Goal: Information Seeking & Learning: Learn about a topic

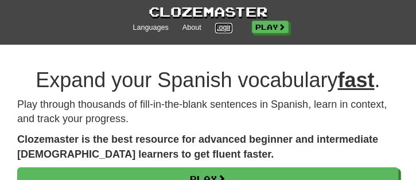
click at [226, 28] on link "Login" at bounding box center [224, 28] width 18 height 10
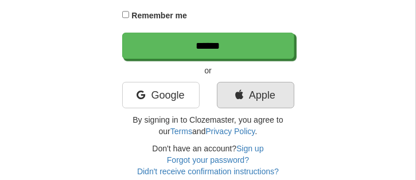
scroll to position [172, 0]
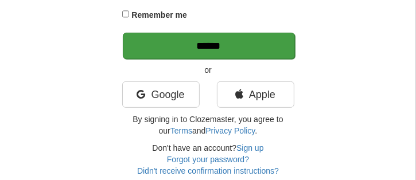
type input "********"
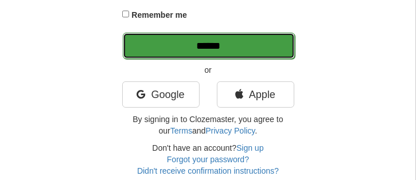
click at [230, 41] on input "******" at bounding box center [209, 46] width 172 height 26
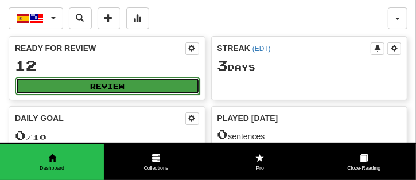
click at [137, 87] on button "Review" at bounding box center [107, 85] width 184 height 17
select select "**"
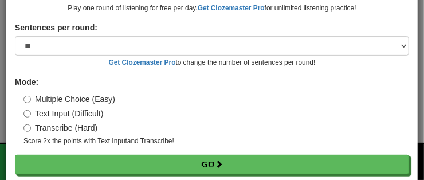
scroll to position [139, 0]
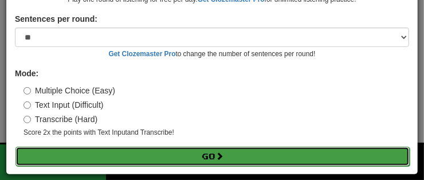
click at [220, 157] on span at bounding box center [220, 156] width 8 height 8
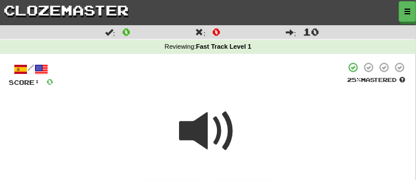
click at [218, 129] on span at bounding box center [207, 131] width 57 height 57
click at [221, 130] on span at bounding box center [207, 131] width 57 height 57
click at [217, 126] on span at bounding box center [207, 131] width 57 height 57
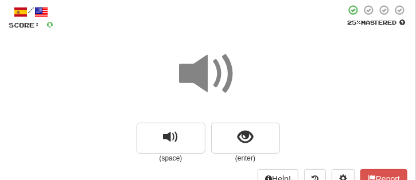
scroll to position [115, 0]
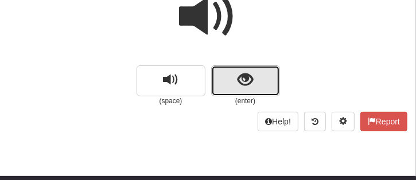
click at [247, 84] on span "show sentence" at bounding box center [244, 79] width 15 height 15
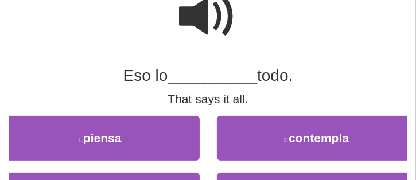
click at [204, 15] on span at bounding box center [207, 16] width 57 height 57
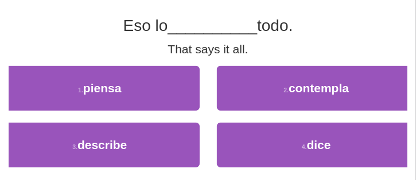
scroll to position [172, 0]
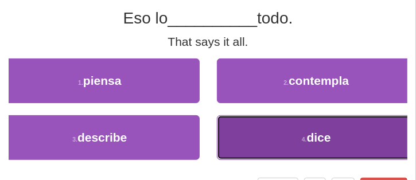
click at [286, 147] on button "4 . dice" at bounding box center [317, 137] width 200 height 45
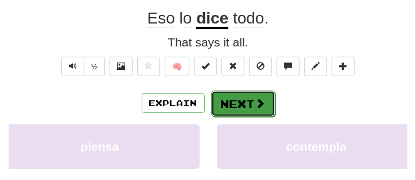
click at [265, 106] on button "Next" at bounding box center [243, 104] width 64 height 26
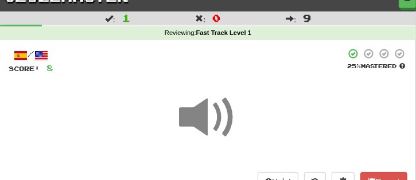
scroll to position [0, 0]
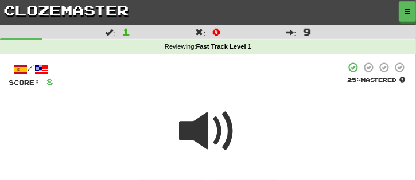
click at [220, 123] on span at bounding box center [207, 131] width 57 height 57
click at [216, 130] on span at bounding box center [207, 131] width 57 height 57
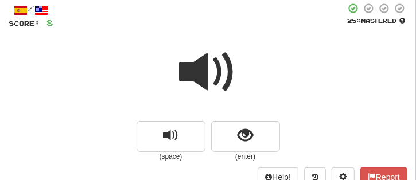
scroll to position [115, 0]
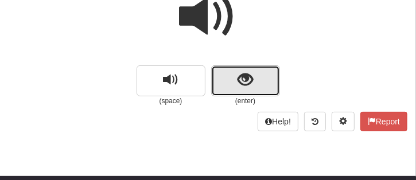
click at [243, 87] on span "show sentence" at bounding box center [244, 79] width 15 height 15
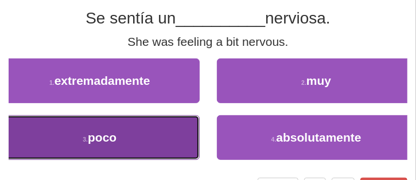
click at [139, 136] on button "3 . poco" at bounding box center [100, 137] width 200 height 45
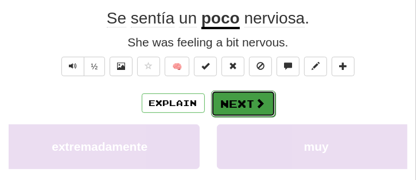
click at [252, 105] on button "Next" at bounding box center [243, 104] width 64 height 26
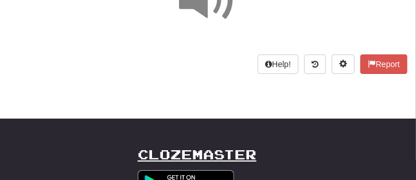
scroll to position [63, 0]
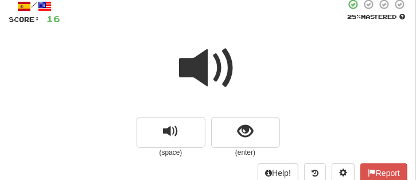
click at [217, 77] on span at bounding box center [207, 68] width 57 height 57
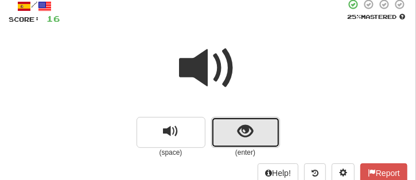
click at [240, 138] on span "show sentence" at bounding box center [244, 131] width 15 height 15
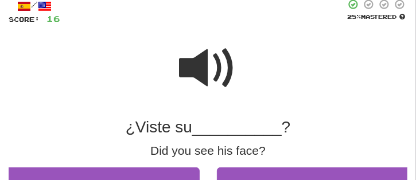
click at [206, 62] on span at bounding box center [207, 68] width 57 height 57
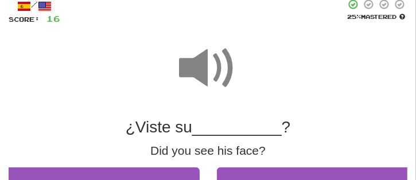
click at [206, 62] on span at bounding box center [207, 68] width 57 height 57
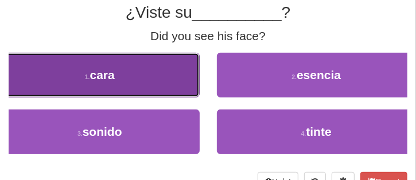
click at [155, 85] on button "1 . cara" at bounding box center [100, 75] width 200 height 45
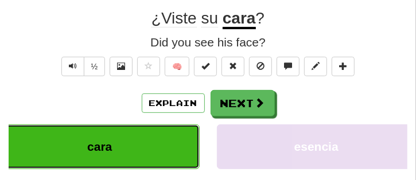
scroll to position [184, 0]
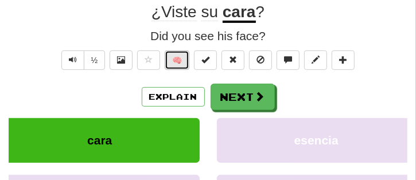
click at [186, 61] on button "🧠" at bounding box center [177, 59] width 25 height 19
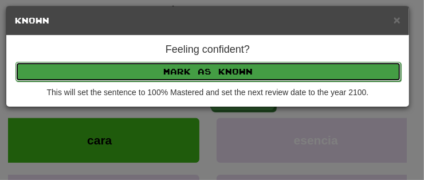
click at [186, 69] on button "Mark as Known" at bounding box center [208, 71] width 386 height 19
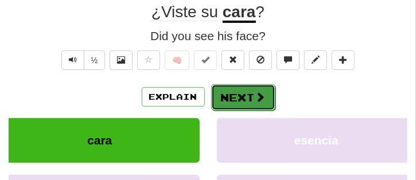
click at [241, 107] on button "Next" at bounding box center [243, 97] width 64 height 26
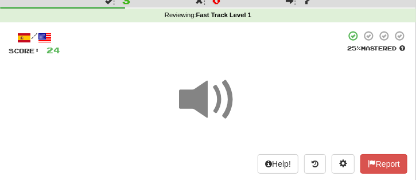
scroll to position [11, 0]
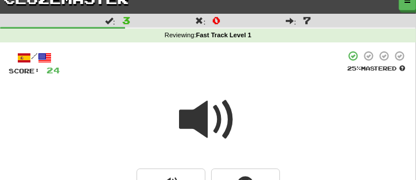
click at [224, 121] on span at bounding box center [207, 119] width 57 height 57
click at [221, 120] on span at bounding box center [207, 119] width 57 height 57
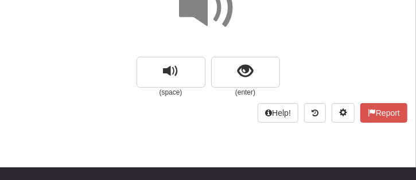
scroll to position [126, 0]
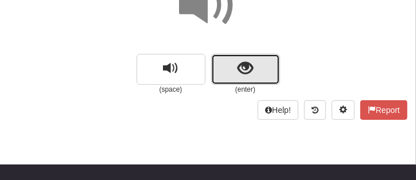
click at [250, 61] on span "show sentence" at bounding box center [244, 68] width 15 height 15
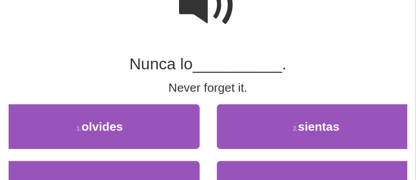
click at [222, 3] on span at bounding box center [207, 4] width 57 height 57
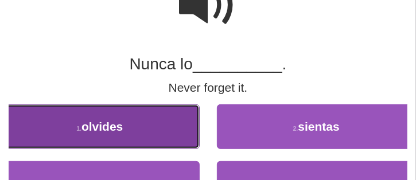
click at [112, 125] on span "olvides" at bounding box center [101, 126] width 41 height 13
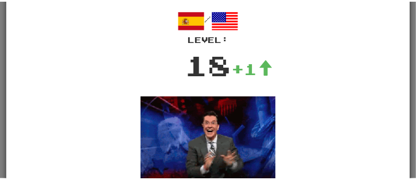
scroll to position [0, 0]
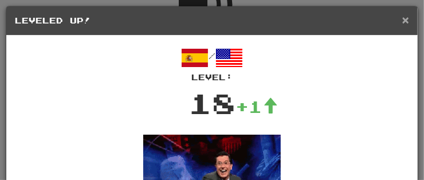
click at [402, 18] on span "×" at bounding box center [405, 19] width 7 height 13
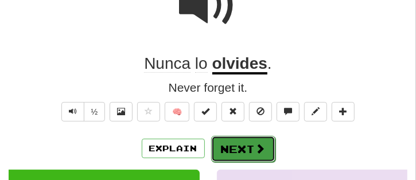
click at [264, 147] on button "Next" at bounding box center [243, 149] width 64 height 26
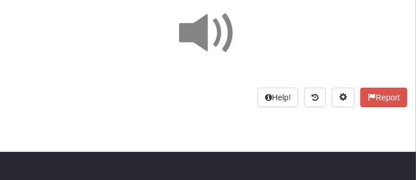
scroll to position [75, 0]
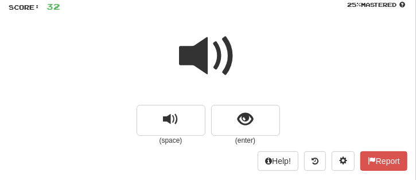
click at [205, 49] on span at bounding box center [207, 56] width 57 height 57
click at [206, 54] on span at bounding box center [207, 56] width 57 height 57
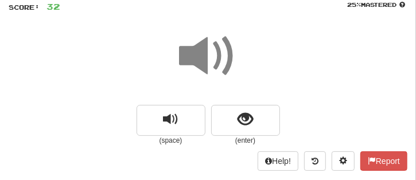
click at [206, 54] on span at bounding box center [207, 56] width 57 height 57
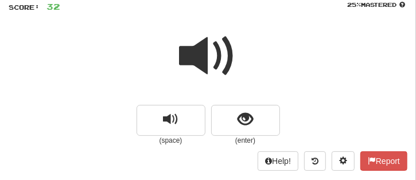
click at [206, 54] on span at bounding box center [207, 56] width 57 height 57
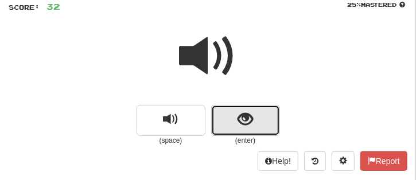
click at [250, 125] on span "show sentence" at bounding box center [244, 119] width 15 height 15
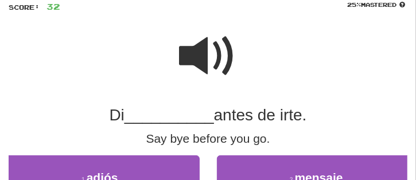
click at [220, 60] on span at bounding box center [207, 56] width 57 height 57
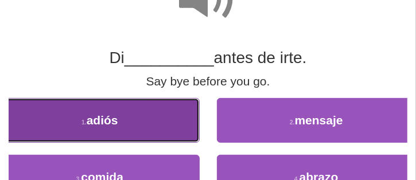
click at [136, 105] on button "1 . adiós" at bounding box center [100, 120] width 200 height 45
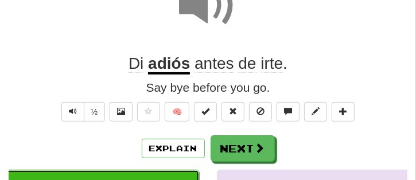
scroll to position [138, 0]
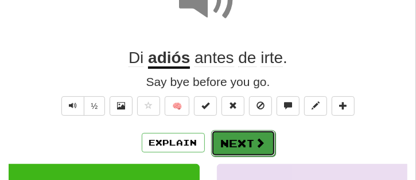
click at [243, 143] on button "Next" at bounding box center [243, 143] width 64 height 26
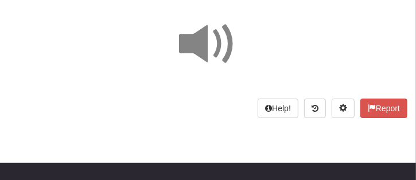
scroll to position [24, 0]
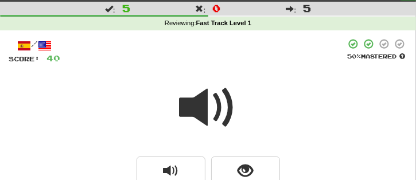
click at [219, 116] on span at bounding box center [207, 107] width 57 height 57
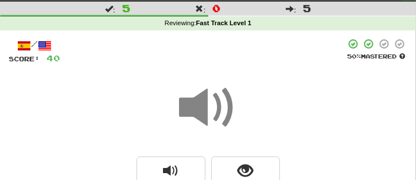
click at [219, 116] on span at bounding box center [207, 107] width 57 height 57
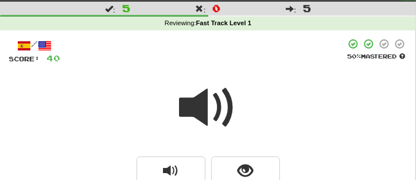
scroll to position [138, 0]
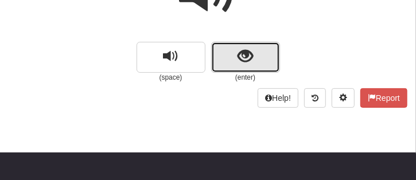
click at [245, 61] on span "show sentence" at bounding box center [244, 56] width 15 height 15
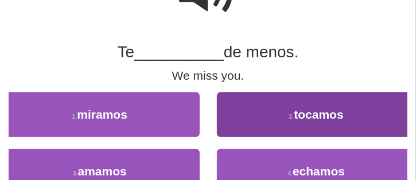
scroll to position [196, 0]
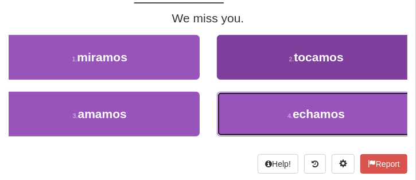
click at [299, 126] on button "4 . echamos" at bounding box center [317, 114] width 200 height 45
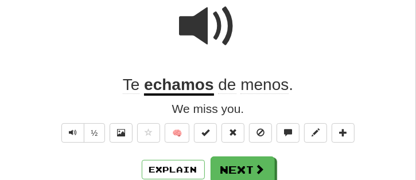
scroll to position [87, 0]
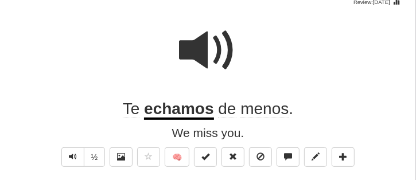
click at [203, 52] on span at bounding box center [207, 50] width 57 height 57
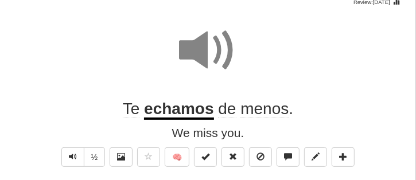
click at [203, 52] on span at bounding box center [207, 50] width 57 height 57
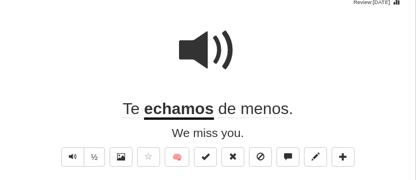
click at [203, 52] on span at bounding box center [207, 50] width 57 height 57
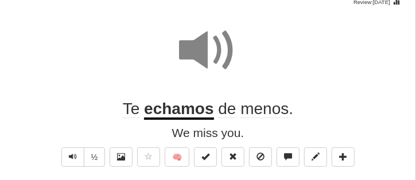
click at [203, 52] on span at bounding box center [207, 50] width 57 height 57
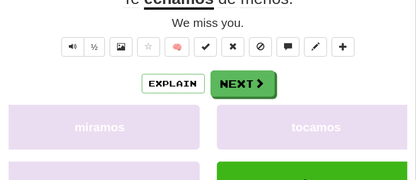
scroll to position [202, 0]
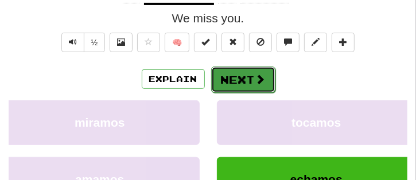
click at [245, 85] on button "Next" at bounding box center [243, 80] width 64 height 26
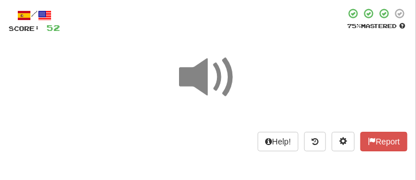
scroll to position [30, 0]
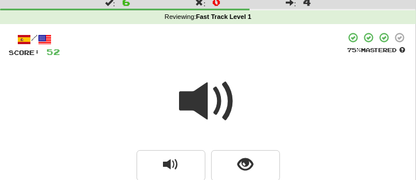
click at [228, 104] on span at bounding box center [207, 101] width 57 height 57
click at [226, 104] on span at bounding box center [207, 101] width 57 height 57
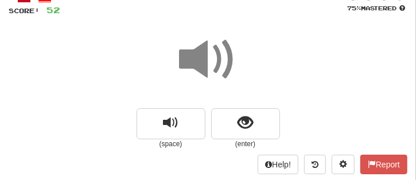
scroll to position [87, 0]
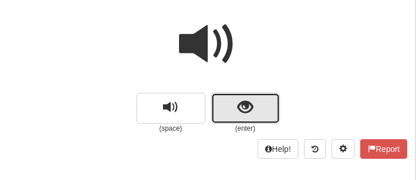
click at [228, 103] on button "show sentence" at bounding box center [245, 108] width 69 height 31
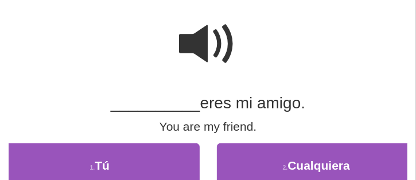
click at [196, 29] on span at bounding box center [207, 43] width 57 height 57
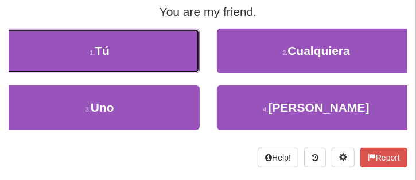
click at [165, 51] on button "1 . Tú" at bounding box center [100, 51] width 200 height 45
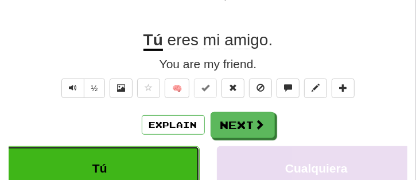
scroll to position [150, 0]
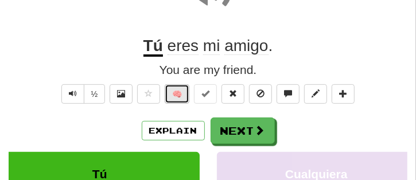
click at [182, 96] on button "🧠" at bounding box center [177, 93] width 25 height 19
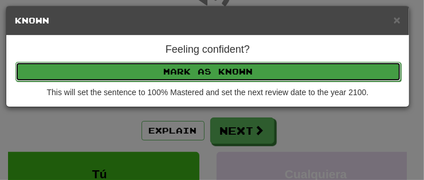
click at [196, 72] on button "Mark as Known" at bounding box center [208, 71] width 386 height 19
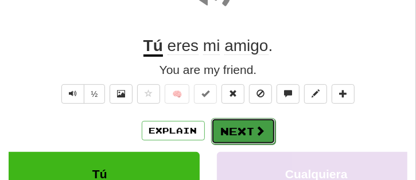
click at [226, 124] on button "Next" at bounding box center [243, 131] width 64 height 26
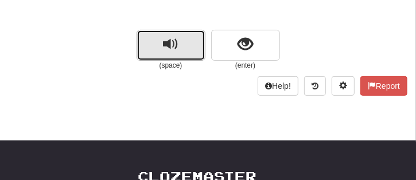
click at [181, 46] on button "replay audio" at bounding box center [170, 45] width 69 height 31
click at [179, 46] on button "replay audio" at bounding box center [170, 45] width 69 height 31
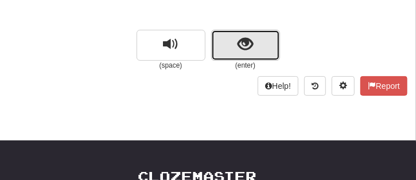
click at [234, 48] on button "show sentence" at bounding box center [245, 45] width 69 height 31
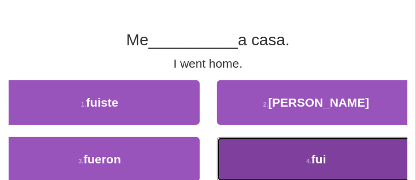
click at [316, 158] on span "fui" at bounding box center [318, 159] width 15 height 13
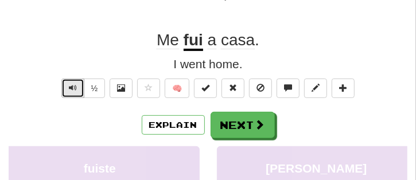
click at [70, 83] on button "Text-to-speech controls" at bounding box center [72, 88] width 23 height 19
click at [80, 84] on button "Text-to-speech controls" at bounding box center [72, 88] width 23 height 19
click at [71, 84] on span "Text-to-speech controls" at bounding box center [73, 88] width 8 height 8
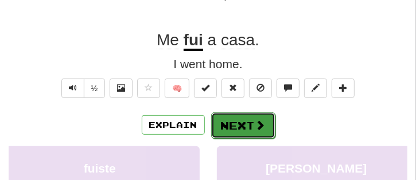
click at [252, 126] on button "Next" at bounding box center [243, 125] width 64 height 26
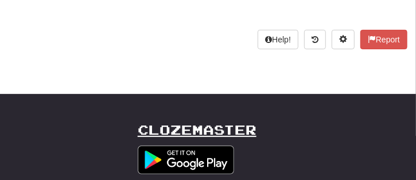
scroll to position [41, 0]
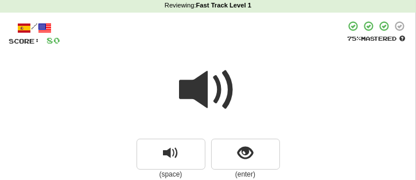
click at [229, 85] on span at bounding box center [207, 89] width 57 height 57
click at [224, 87] on span at bounding box center [207, 89] width 57 height 57
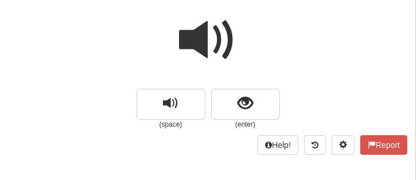
scroll to position [99, 0]
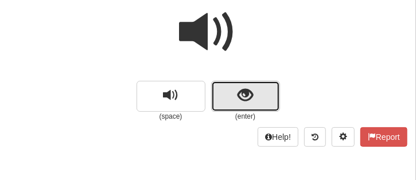
click at [225, 93] on button "show sentence" at bounding box center [245, 96] width 69 height 31
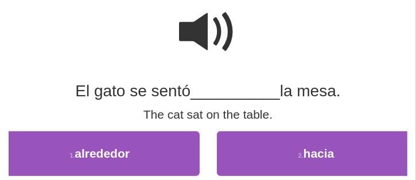
click at [214, 24] on span at bounding box center [207, 31] width 57 height 57
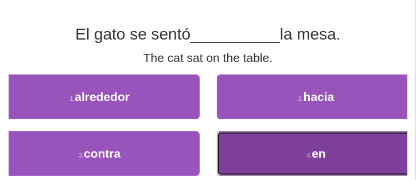
click at [299, 161] on button "4 . en" at bounding box center [317, 153] width 200 height 45
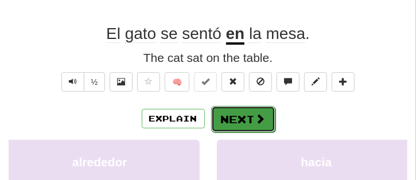
click at [253, 126] on button "Next" at bounding box center [243, 119] width 64 height 26
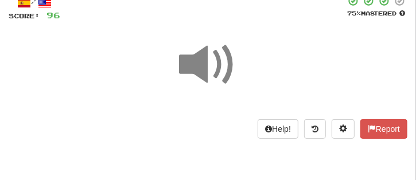
scroll to position [48, 0]
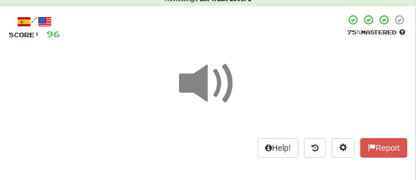
click at [225, 80] on span at bounding box center [207, 83] width 57 height 57
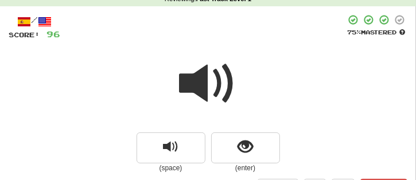
click at [225, 80] on span at bounding box center [207, 83] width 57 height 57
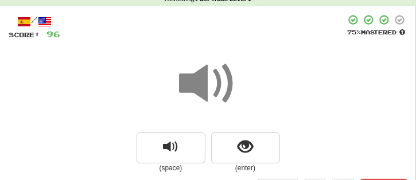
click at [225, 80] on span at bounding box center [207, 83] width 57 height 57
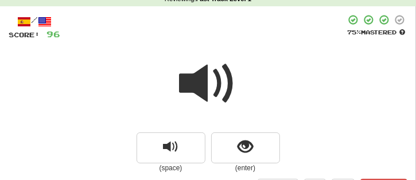
click at [225, 80] on span at bounding box center [207, 83] width 57 height 57
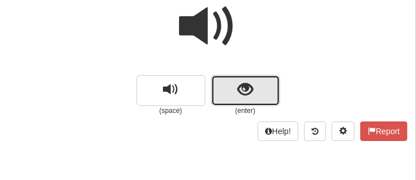
click at [233, 88] on button "show sentence" at bounding box center [245, 90] width 69 height 31
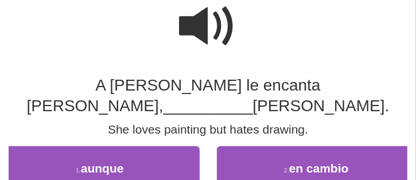
click at [224, 31] on span at bounding box center [207, 26] width 57 height 57
click at [220, 33] on span at bounding box center [207, 26] width 57 height 57
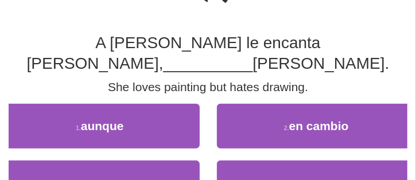
scroll to position [162, 0]
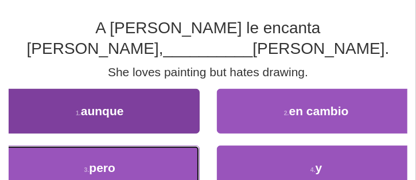
click at [191, 155] on button "3 . pero" at bounding box center [100, 168] width 200 height 45
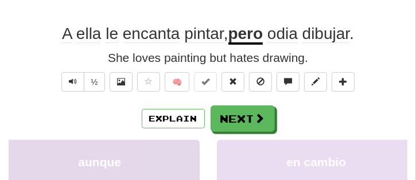
scroll to position [168, 0]
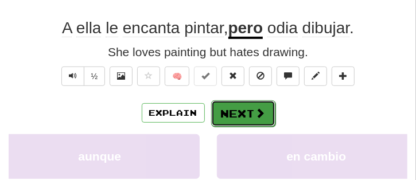
click at [255, 110] on span at bounding box center [260, 113] width 10 height 10
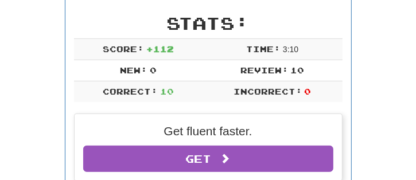
scroll to position [46, 0]
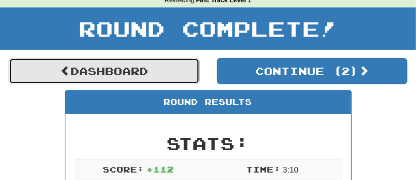
click at [145, 61] on link "Dashboard" at bounding box center [104, 71] width 191 height 26
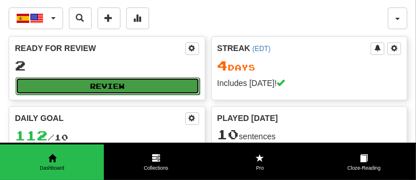
click at [142, 88] on button "Review" at bounding box center [107, 85] width 184 height 17
select select "**"
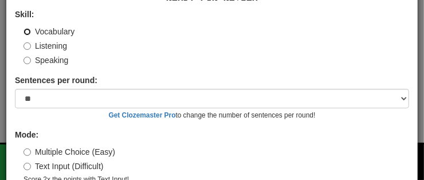
scroll to position [110, 0]
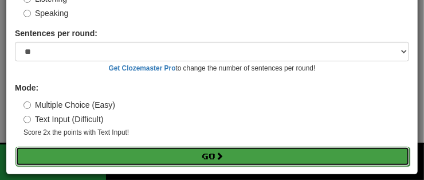
click at [216, 156] on span at bounding box center [220, 156] width 8 height 8
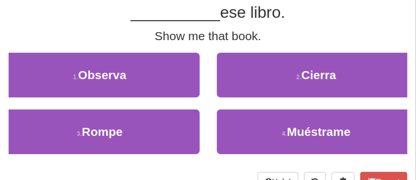
scroll to position [115, 0]
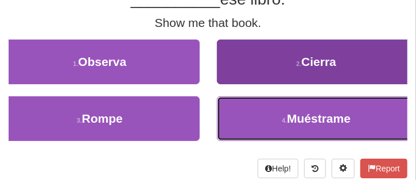
click at [292, 122] on span "Muéstrame" at bounding box center [319, 118] width 64 height 13
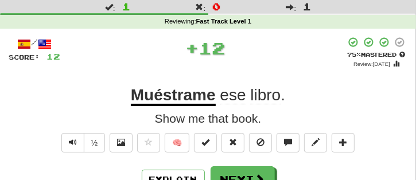
scroll to position [6, 0]
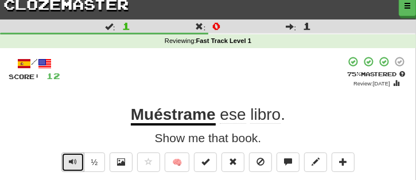
click at [66, 163] on button "Text-to-speech controls" at bounding box center [72, 162] width 23 height 19
click at [68, 163] on button "Text-to-speech controls" at bounding box center [72, 162] width 23 height 19
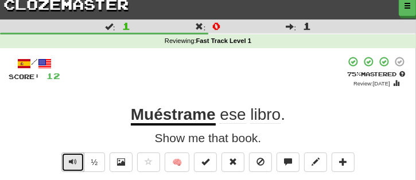
click at [68, 163] on button "Text-to-speech controls" at bounding box center [72, 162] width 23 height 19
